Goal: Transaction & Acquisition: Purchase product/service

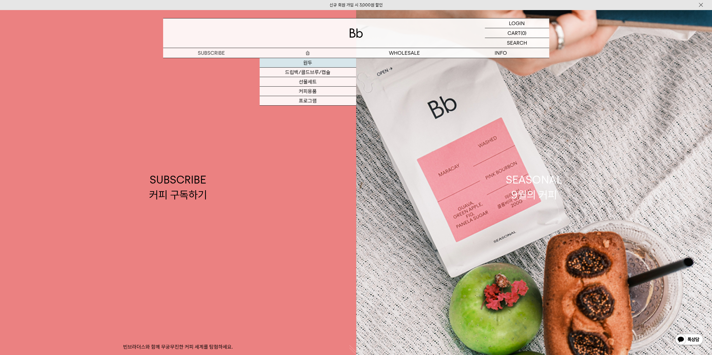
click at [309, 60] on link "원두" at bounding box center [307, 63] width 96 height 10
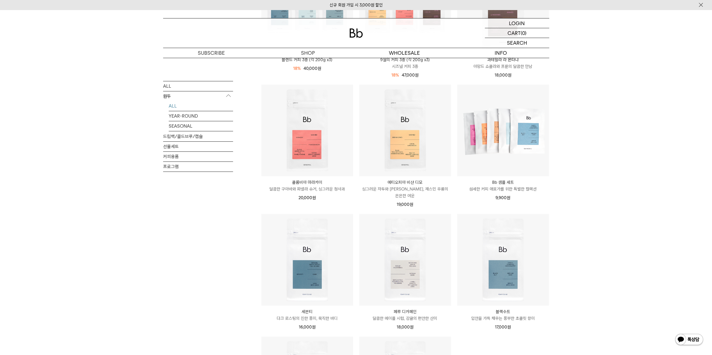
scroll to position [447, 0]
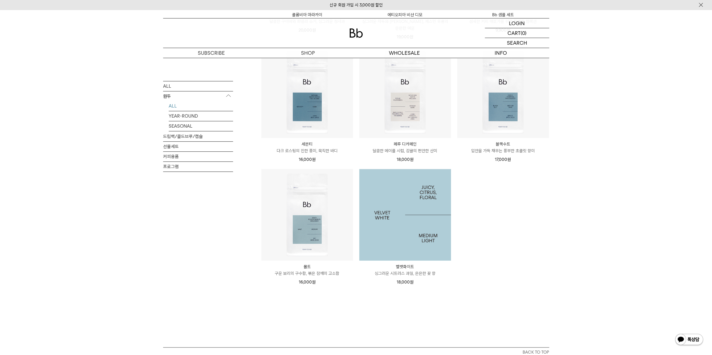
click at [414, 213] on img at bounding box center [405, 215] width 92 height 92
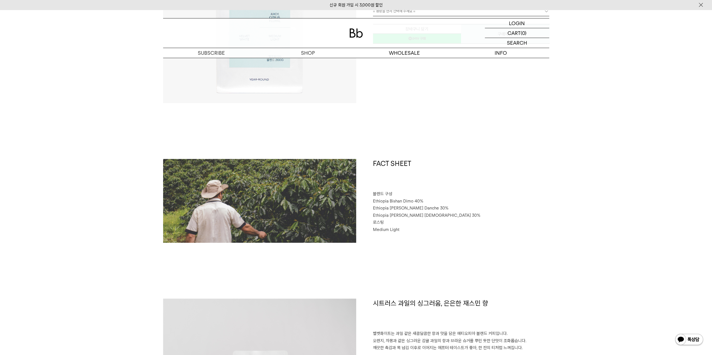
scroll to position [168, 0]
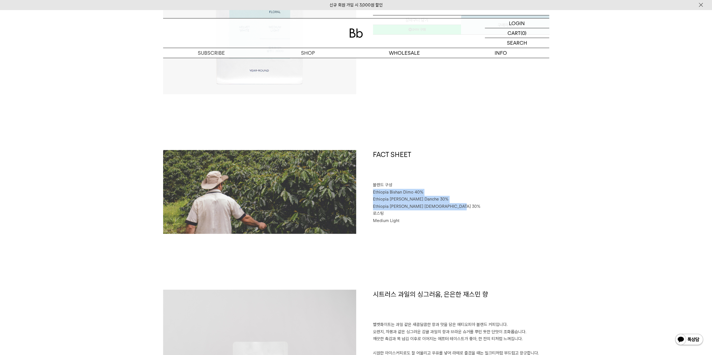
drag, startPoint x: 368, startPoint y: 190, endPoint x: 451, endPoint y: 208, distance: 84.9
click at [451, 208] on div "FACT SHEET 블렌드 구성 Ethiopia Bishan Dimo 40% Ethiopia Habtamu Yirgacheffe Danche …" at bounding box center [452, 192] width 193 height 84
click at [438, 214] on p "로스팅" at bounding box center [461, 213] width 176 height 7
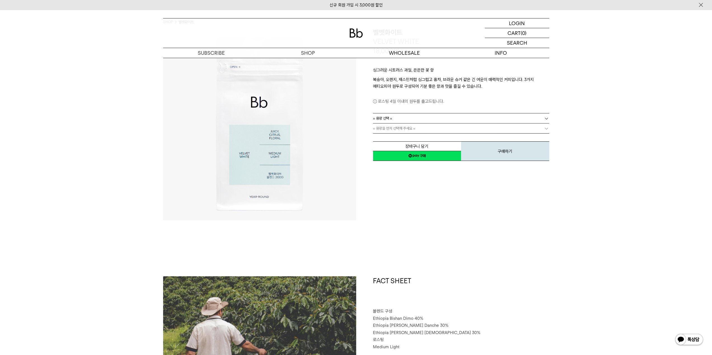
scroll to position [0, 0]
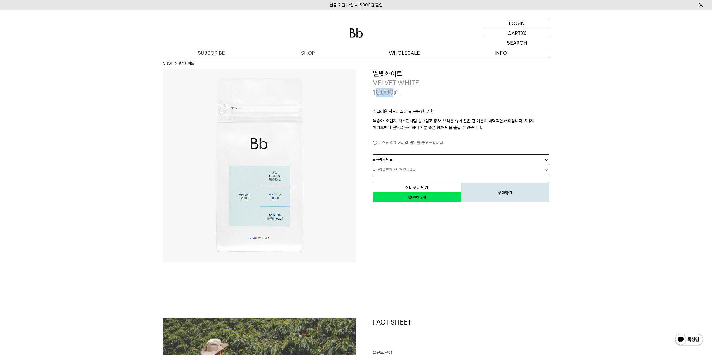
drag, startPoint x: 374, startPoint y: 89, endPoint x: 395, endPoint y: 93, distance: 21.3
click at [395, 93] on p "18,000 원" at bounding box center [386, 93] width 26 height 10
click at [396, 101] on div "싱그러운 시트러스 과일, 은은한 꽃 향 복숭아, 오렌지, 재스민처럼 싱그럽고 홍차, 브라운 슈거 같은 긴 여운이 매력적인 커피입니다. 3가지 …" at bounding box center [461, 126] width 176 height 58
click at [413, 158] on link "= 용량 선택 =" at bounding box center [461, 160] width 176 height 10
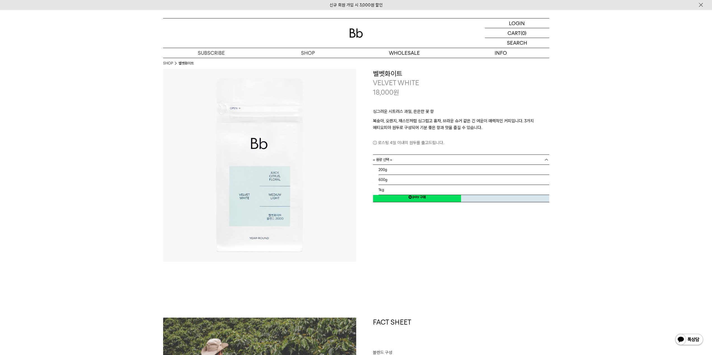
click at [413, 158] on link "= 용량 선택 =" at bounding box center [461, 160] width 176 height 10
click at [393, 239] on div "**********" at bounding box center [452, 165] width 193 height 193
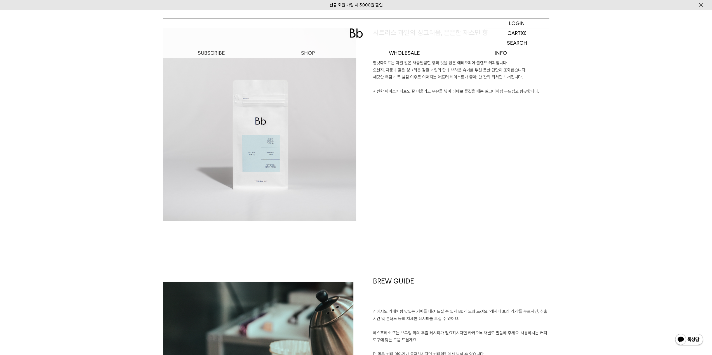
scroll to position [363, 0]
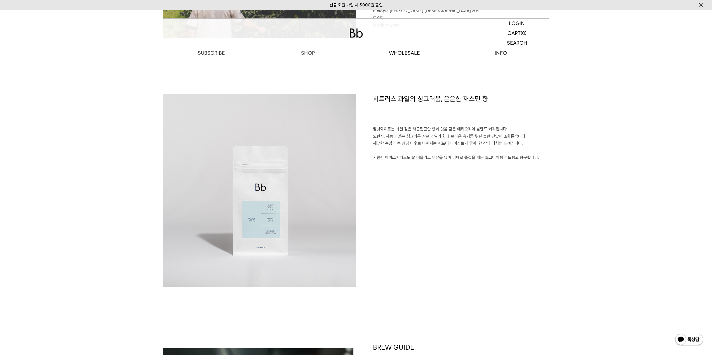
drag, startPoint x: 372, startPoint y: 134, endPoint x: 524, endPoint y: 138, distance: 152.4
click at [524, 138] on div "시트러스 과일의 싱그러움, 은은한 재스민 향 벨벳화이트는 과일 같은 새콤달콤한 향과 맛을 담은 에티오피아 블렌드 커피입니다. 오렌지, 자몽과 …" at bounding box center [452, 190] width 193 height 193
click at [428, 153] on p "벨벳화이트는 과일 같은 새콤달콤한 향과 맛을 담은 에티오피아 블렌드 커피입니다. 오렌지, 자몽과 같은 싱그러운 감귤 과일의 향과 브라운 슈거를…" at bounding box center [461, 144] width 176 height 36
click at [397, 173] on div "시트러스 과일의 싱그러움, 은은한 재스민 향 벨벳화이트는 과일 같은 새콤달콤한 향과 맛을 담은 에티오피아 블렌드 커피입니다. 오렌지, 자몽과 …" at bounding box center [452, 190] width 193 height 193
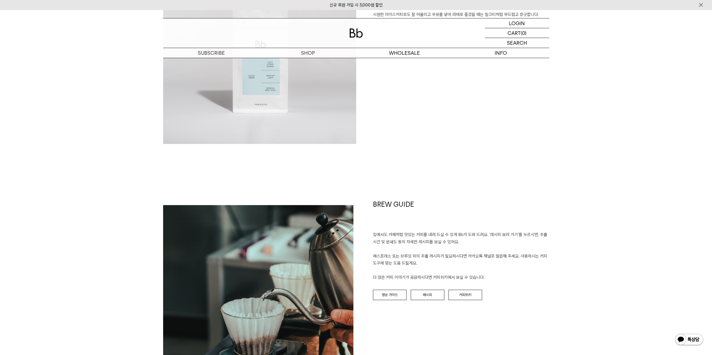
scroll to position [531, 0]
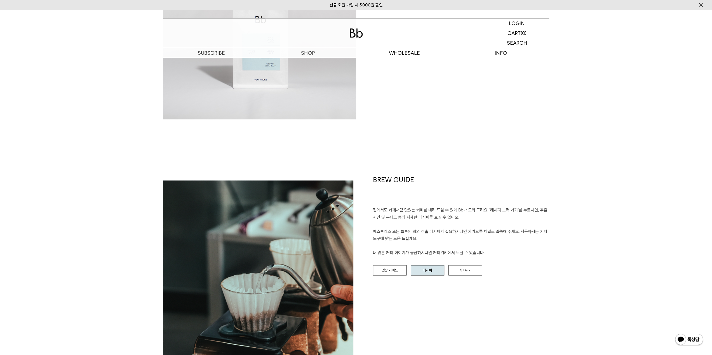
click at [432, 268] on link "레시피" at bounding box center [427, 270] width 34 height 11
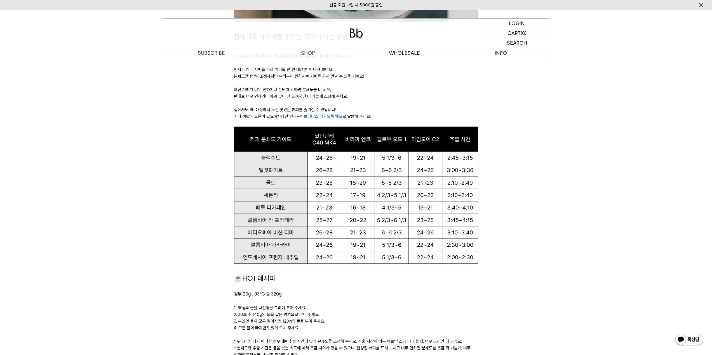
scroll to position [308, 0]
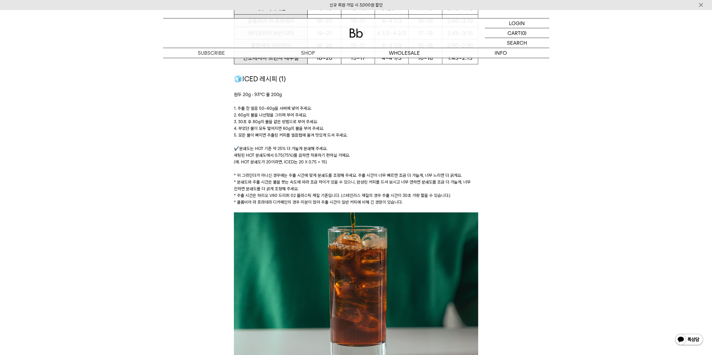
scroll to position [783, 0]
